Goal: Information Seeking & Learning: Learn about a topic

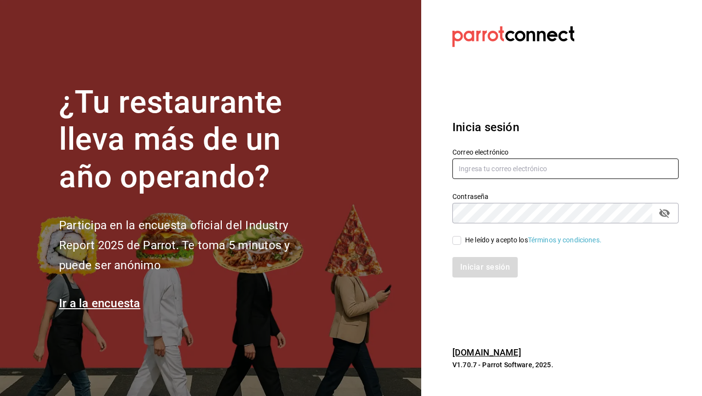
type input "fellerbagels@gmail.com"
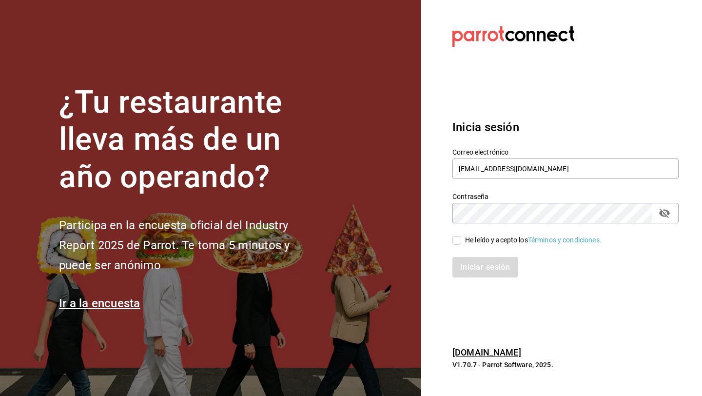
click at [456, 242] on input "He leído y acepto los Términos y condiciones." at bounding box center [457, 240] width 9 height 9
checkbox input "true"
click at [458, 266] on button "Iniciar sesión" at bounding box center [486, 267] width 66 height 20
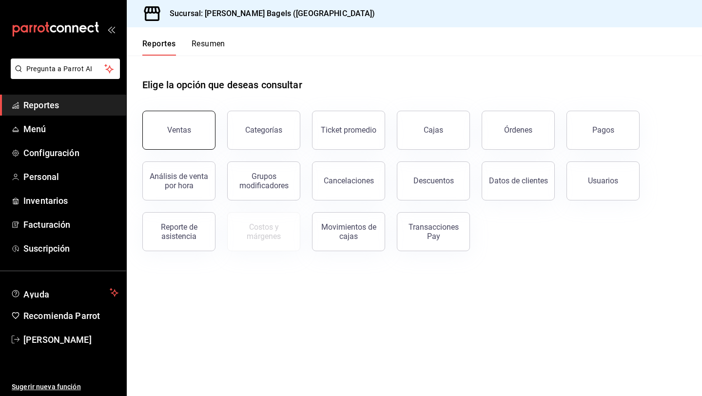
click at [187, 119] on button "Ventas" at bounding box center [178, 130] width 73 height 39
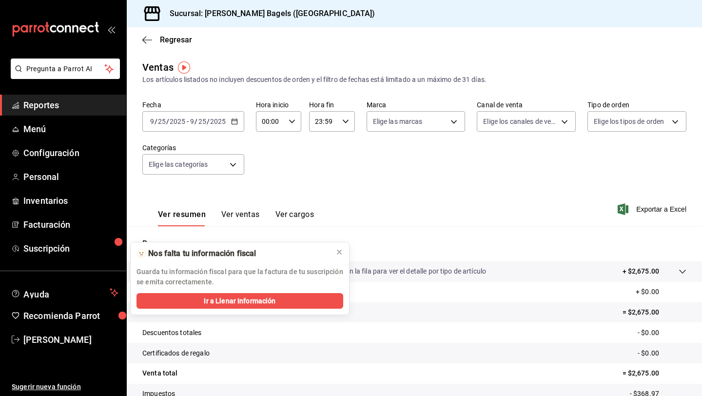
scroll to position [71, 0]
click at [388, 71] on div "Ventas Los artículos listados no incluyen descuentos de orden y el filtro de fe…" at bounding box center [414, 72] width 544 height 25
click at [479, 53] on main "Regresar Ventas Los artículos listados no incluyen descuentos de orden y el fil…" at bounding box center [414, 247] width 575 height 440
click at [341, 252] on icon at bounding box center [340, 252] width 8 height 8
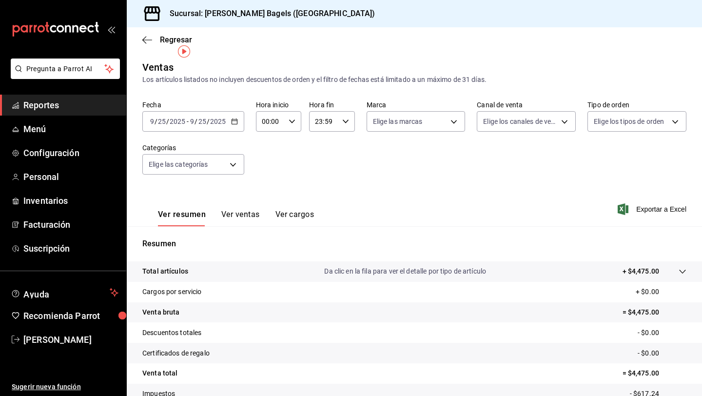
scroll to position [71, 0]
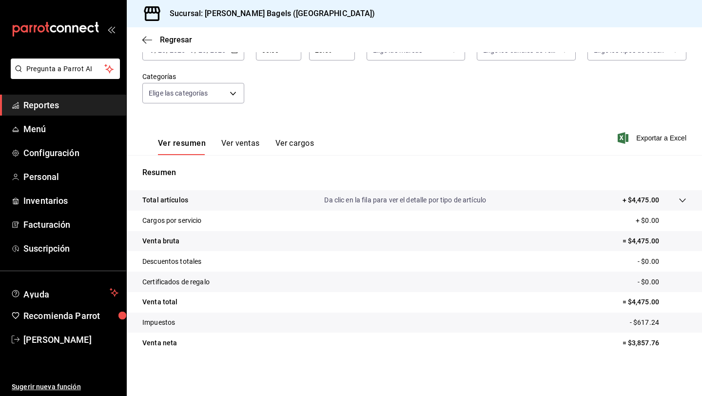
click at [467, 125] on div "Ver resumen Ver ventas Ver cargos Exportar a Excel" at bounding box center [414, 135] width 575 height 40
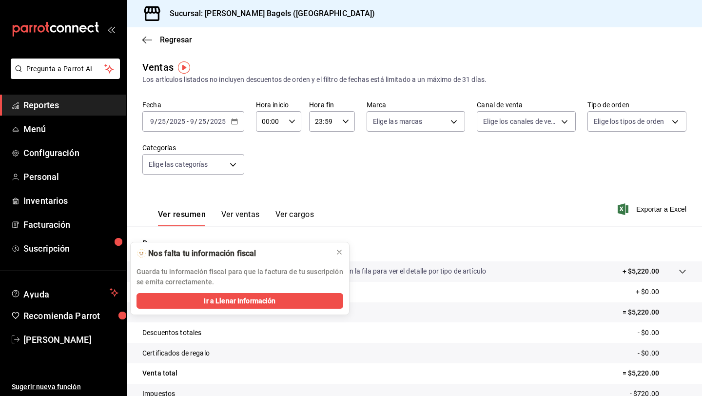
click at [683, 274] on icon at bounding box center [683, 272] width 8 height 8
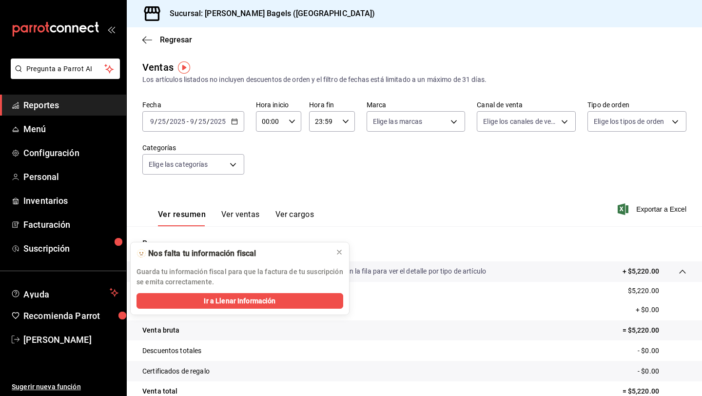
scroll to position [89, 0]
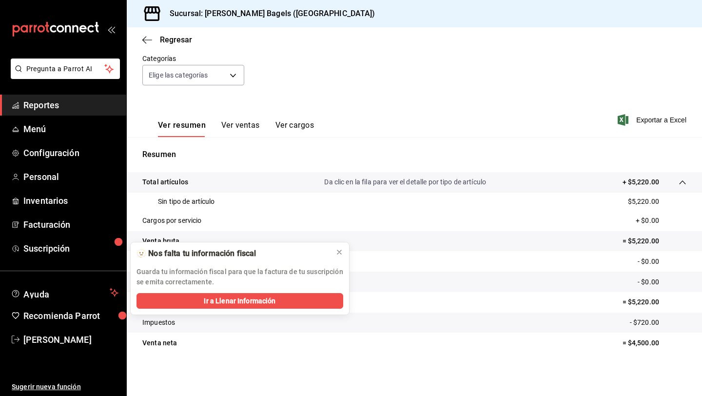
click at [258, 128] on button "Ver ventas" at bounding box center [240, 128] width 39 height 17
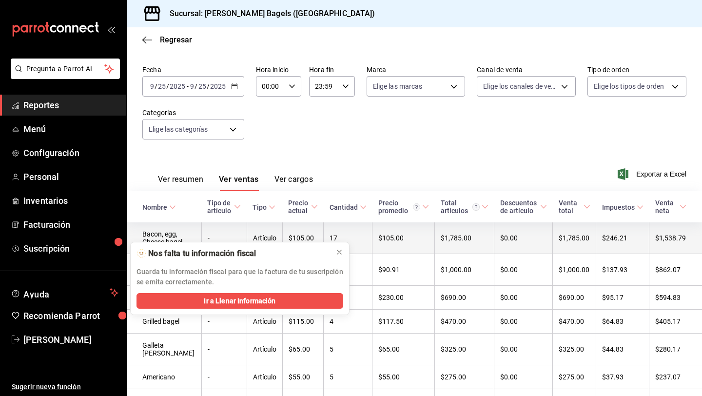
scroll to position [8, 0]
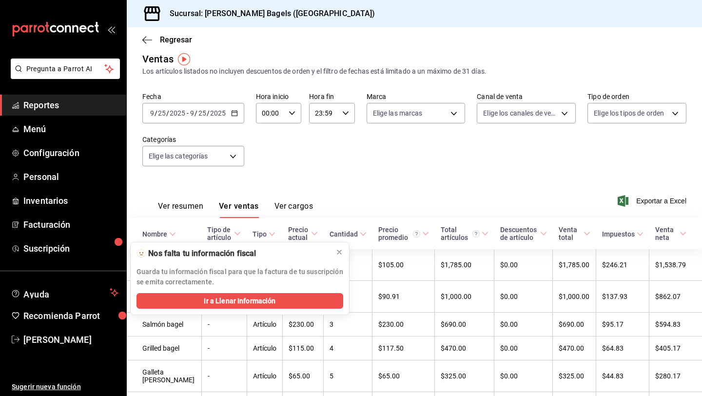
click at [191, 204] on button "Ver resumen" at bounding box center [180, 209] width 45 height 17
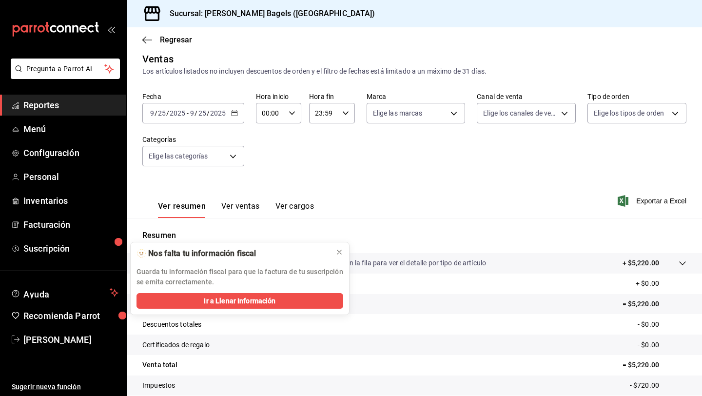
scroll to position [71, 0]
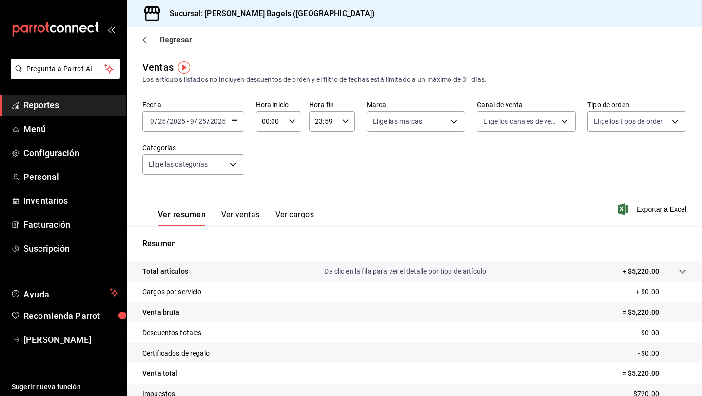
click at [145, 43] on icon "button" at bounding box center [147, 40] width 10 height 9
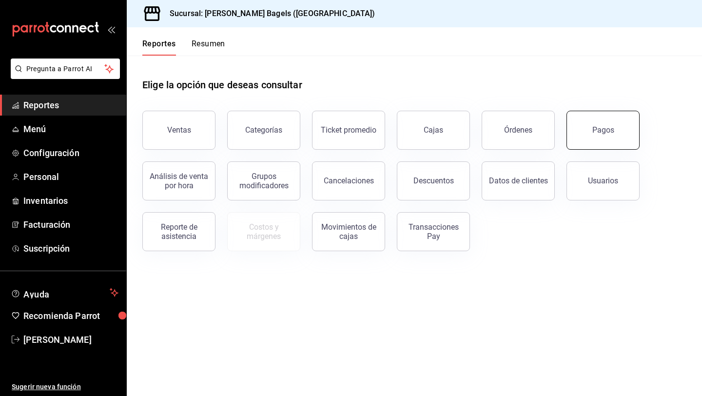
click at [628, 126] on button "Pagos" at bounding box center [603, 130] width 73 height 39
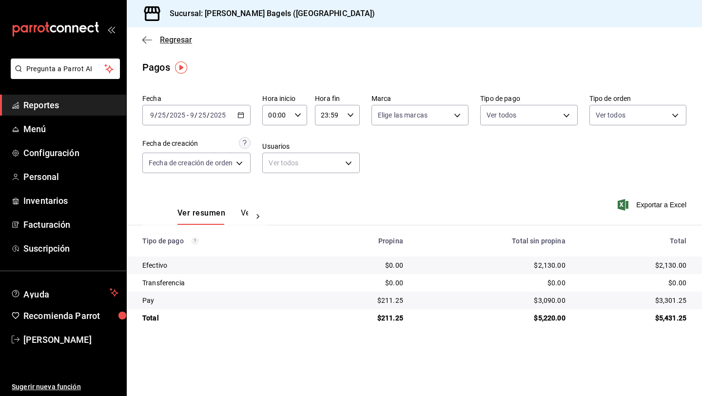
click at [150, 43] on icon "button" at bounding box center [147, 40] width 10 height 9
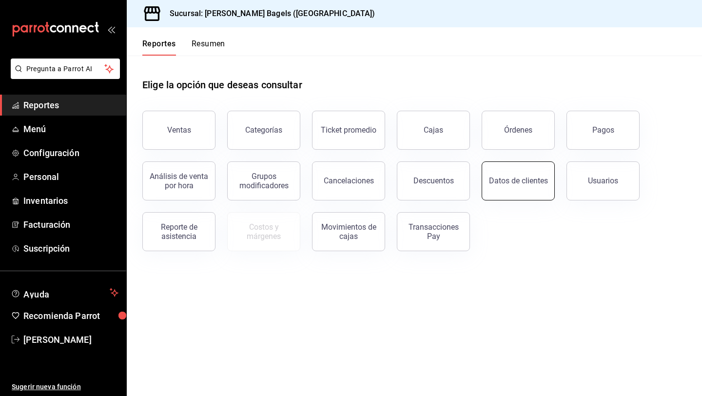
click at [499, 191] on button "Datos de clientes" at bounding box center [518, 180] width 73 height 39
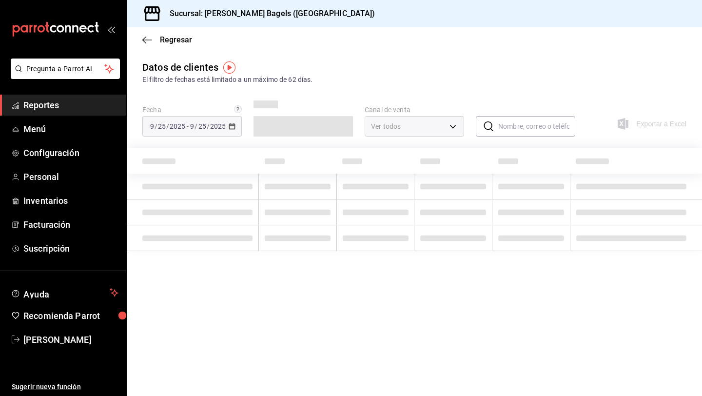
type input "PARROT,DIDI_FOOD,ONLINE"
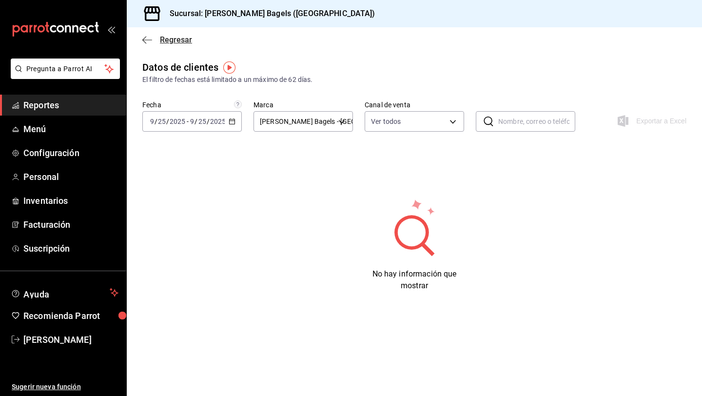
click at [156, 39] on span "Regresar" at bounding box center [167, 39] width 50 height 9
